Goal: Task Accomplishment & Management: Manage account settings

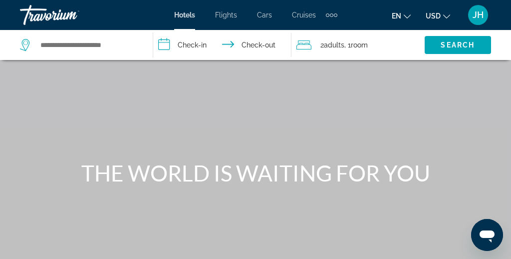
click at [299, 15] on span "Cruises" at bounding box center [304, 15] width 24 height 8
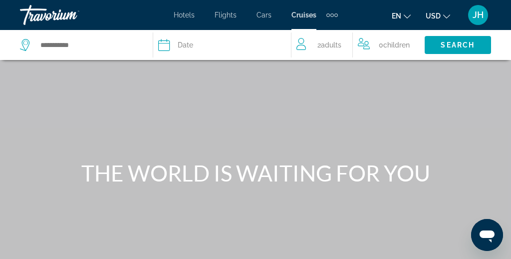
click at [301, 45] on icon "Travelers: 2 adults, 0 children" at bounding box center [301, 47] width 9 height 5
click at [305, 44] on icon "Travelers: 2 adults, 0 children" at bounding box center [303, 44] width 12 height 12
click at [171, 45] on div "Date" at bounding box center [219, 45] width 123 height 14
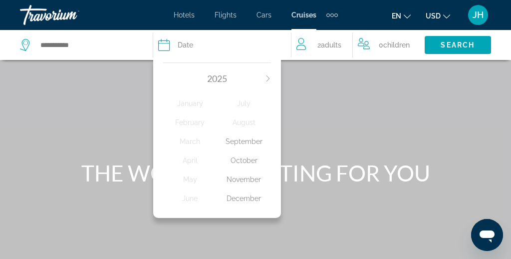
click at [268, 77] on icon "Next month" at bounding box center [267, 78] width 3 height 6
click at [190, 124] on div "February" at bounding box center [190, 122] width 54 height 18
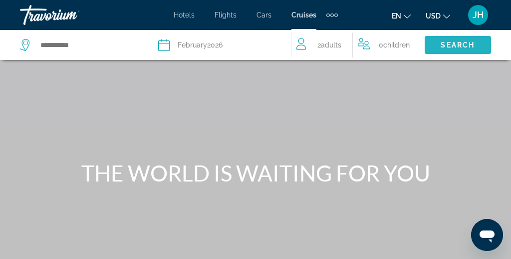
click at [457, 44] on span "Search" at bounding box center [458, 45] width 34 height 8
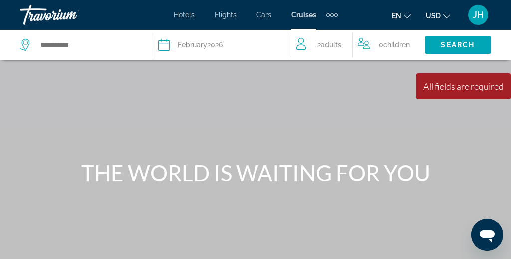
click at [38, 43] on div "Search widget" at bounding box center [81, 44] width 123 height 15
click at [24, 43] on icon "Search widget" at bounding box center [26, 45] width 12 height 12
click at [323, 45] on span "Adults" at bounding box center [331, 45] width 20 height 8
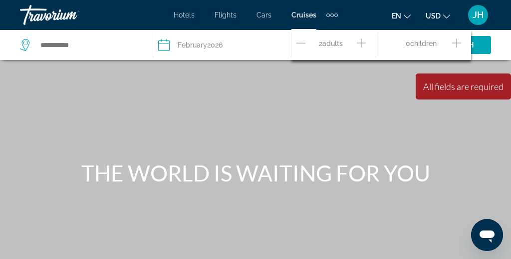
click at [362, 46] on icon "Increment adults" at bounding box center [361, 43] width 9 height 12
click at [412, 44] on span "Children" at bounding box center [423, 43] width 26 height 8
click at [433, 46] on span "Children" at bounding box center [423, 43] width 26 height 8
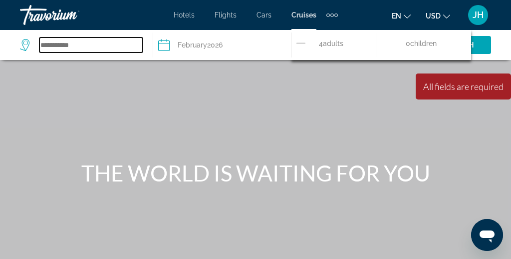
click at [68, 48] on input "Search widget" at bounding box center [90, 44] width 103 height 15
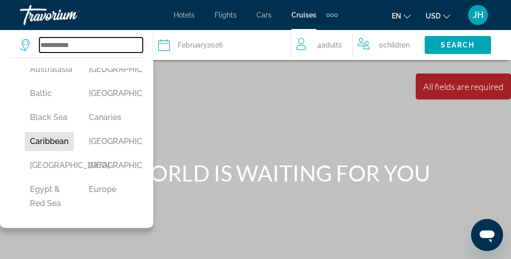
scroll to position [85, 0]
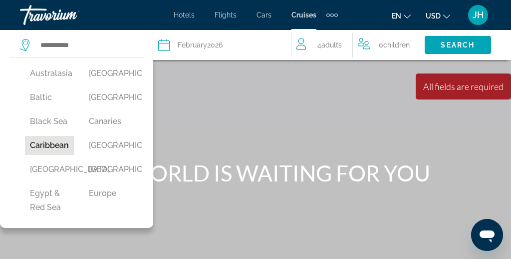
click at [58, 150] on button "Caribbean" at bounding box center [49, 145] width 49 height 19
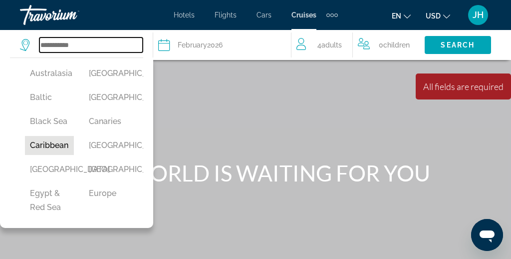
type input "*********"
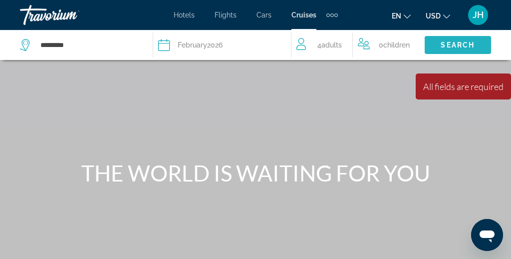
click at [450, 45] on span "Search" at bounding box center [458, 45] width 34 height 8
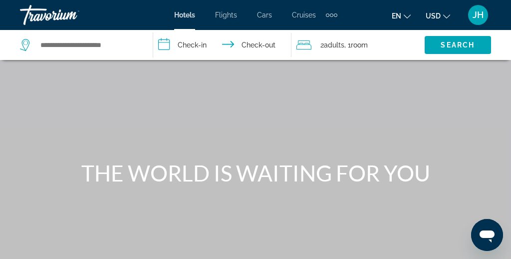
click at [473, 16] on span "JH" at bounding box center [478, 15] width 11 height 10
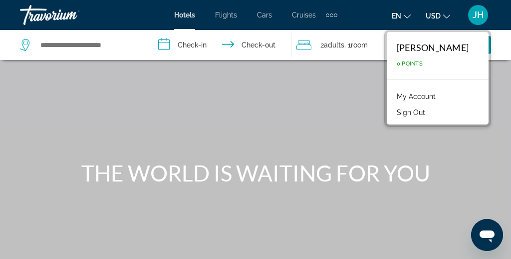
click at [438, 95] on link "My Account" at bounding box center [416, 96] width 49 height 13
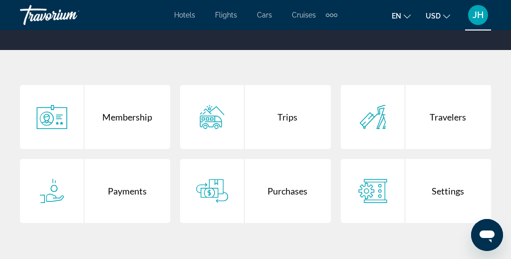
scroll to position [177, 0]
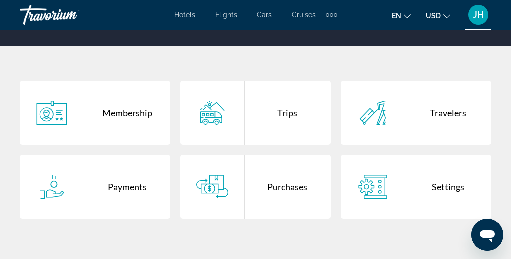
click at [132, 124] on div "Membership" at bounding box center [127, 113] width 86 height 64
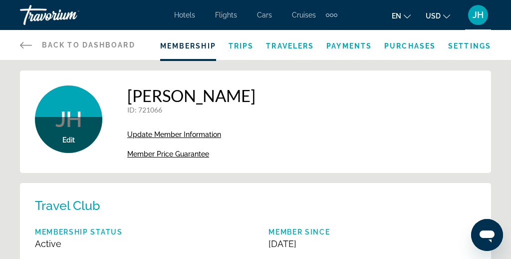
click at [244, 47] on span "Trips" at bounding box center [241, 46] width 25 height 8
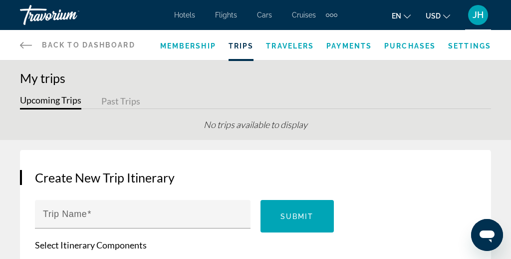
click at [289, 46] on span "Travelers" at bounding box center [290, 46] width 48 height 8
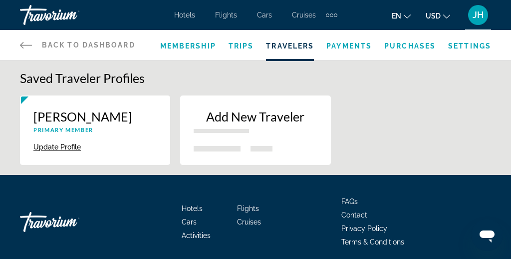
click at [357, 48] on span "Payments" at bounding box center [349, 46] width 45 height 8
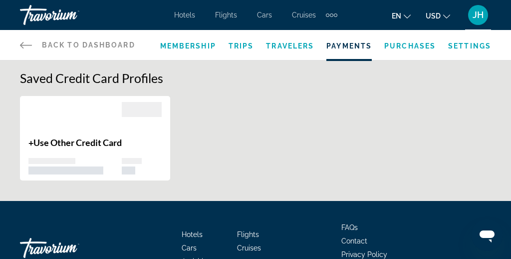
click at [420, 47] on span "Purchases" at bounding box center [409, 46] width 51 height 8
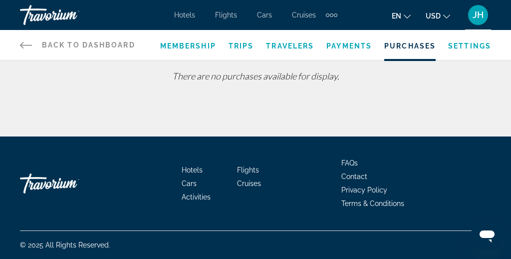
click at [479, 16] on span "JH" at bounding box center [478, 15] width 11 height 10
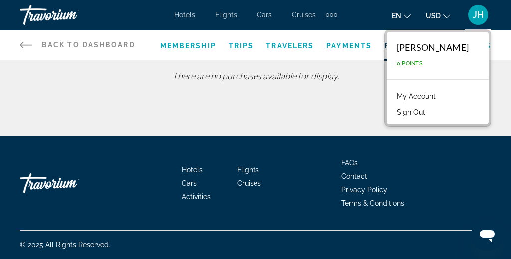
click at [440, 49] on div "[PERSON_NAME]" at bounding box center [433, 47] width 72 height 11
click at [472, 24] on button "JH" at bounding box center [478, 14] width 26 height 21
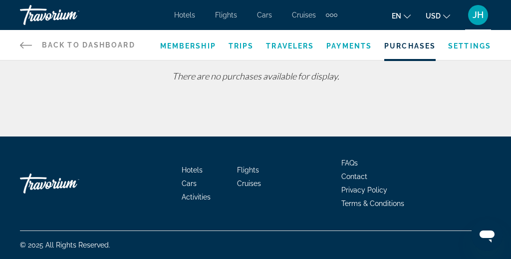
click at [474, 15] on span "JH" at bounding box center [478, 15] width 11 height 10
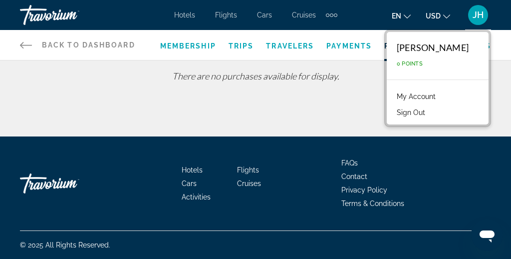
click at [433, 93] on link "My Account" at bounding box center [416, 96] width 49 height 13
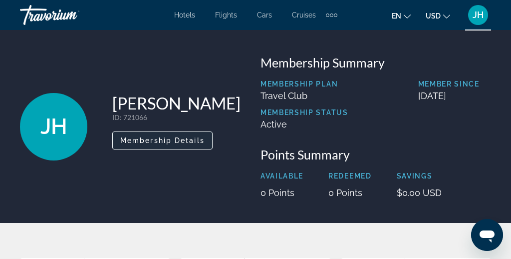
click at [155, 139] on span "Membership Details" at bounding box center [162, 140] width 84 height 8
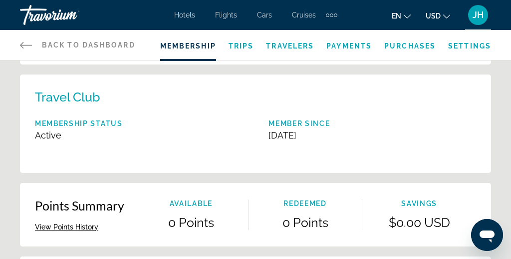
scroll to position [108, 0]
click at [89, 44] on span "Back to Dashboard" at bounding box center [88, 45] width 93 height 8
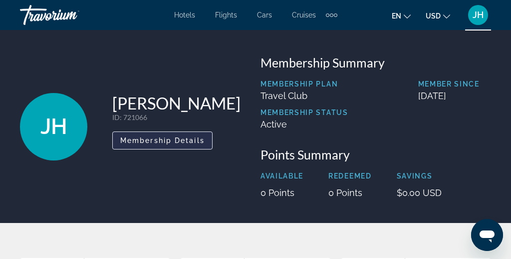
click at [138, 143] on span "Membership Details" at bounding box center [162, 140] width 84 height 8
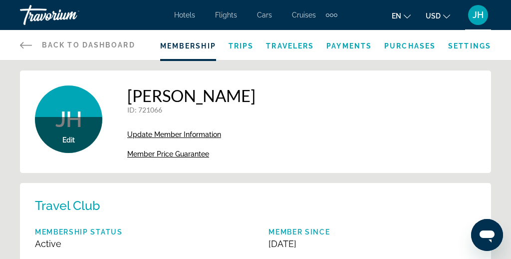
click at [87, 48] on span "Back to Dashboard" at bounding box center [88, 45] width 93 height 8
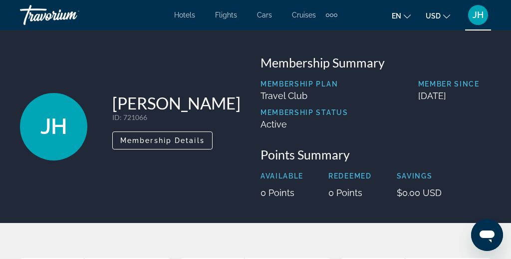
click at [476, 25] on button "JH" at bounding box center [478, 14] width 26 height 21
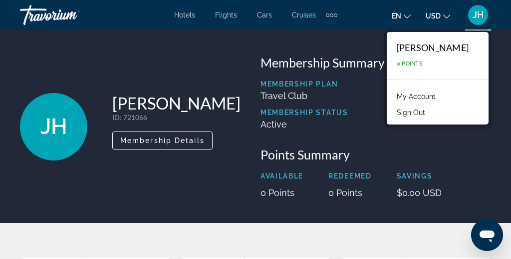
click at [430, 118] on button "Sign Out" at bounding box center [411, 112] width 38 height 13
